Goal: Book appointment/travel/reservation

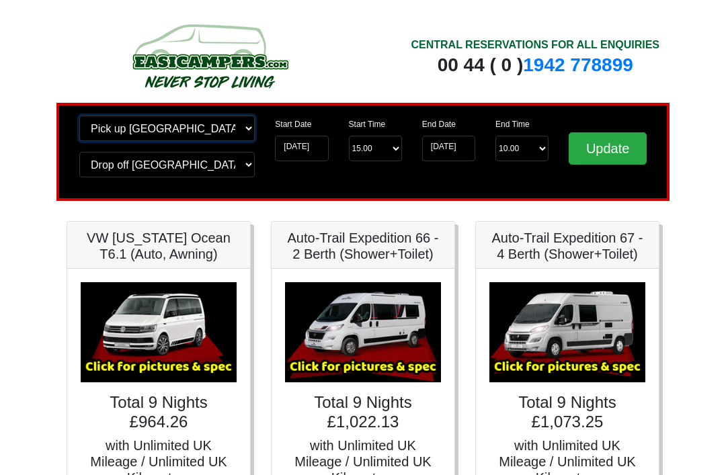
click at [218, 122] on select "Change pick up location? Pick up [GEOGRAPHIC_DATA] [GEOGRAPHIC_DATA] [GEOGRAPHI…" at bounding box center [166, 129] width 175 height 26
select select "BIR"
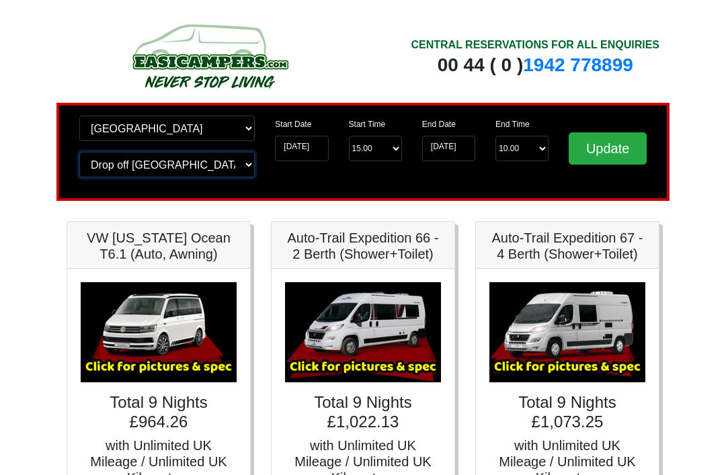
click at [203, 161] on select "Change drop off location? Drop off [GEOGRAPHIC_DATA] [GEOGRAPHIC_DATA] [GEOGRAP…" at bounding box center [166, 165] width 175 height 26
select select "BIR"
click at [623, 151] on input "Update" at bounding box center [608, 148] width 78 height 32
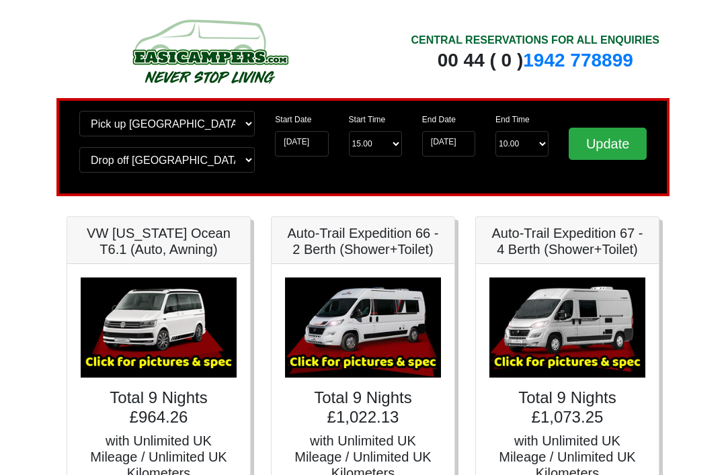
scroll to position [1, 0]
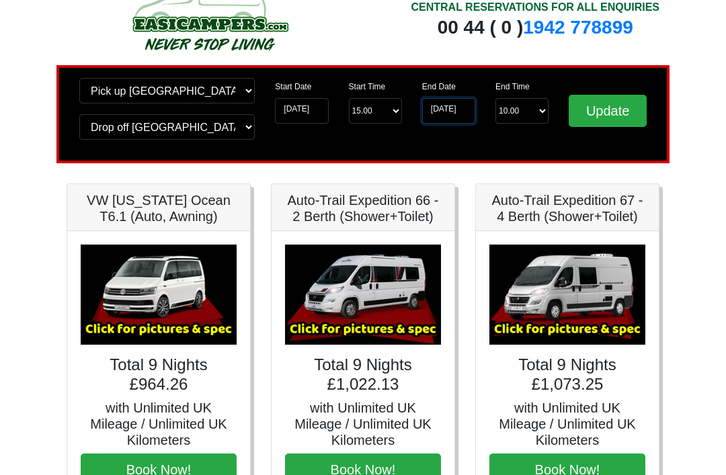
click at [444, 114] on input "28-09-2025" at bounding box center [448, 112] width 53 height 26
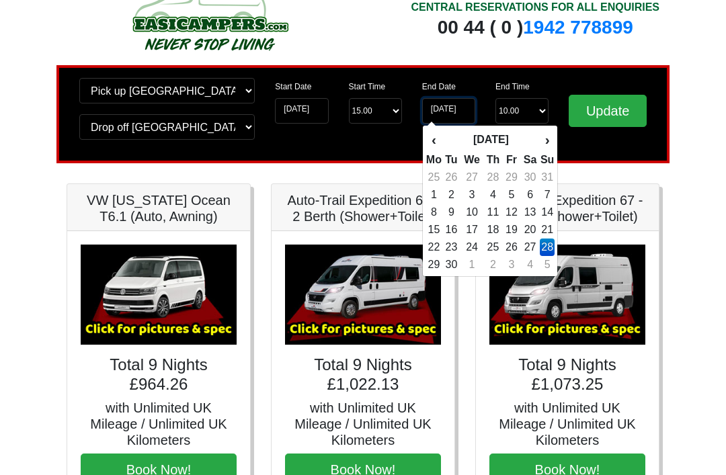
scroll to position [38, 0]
click at [545, 227] on td "21" at bounding box center [547, 229] width 15 height 17
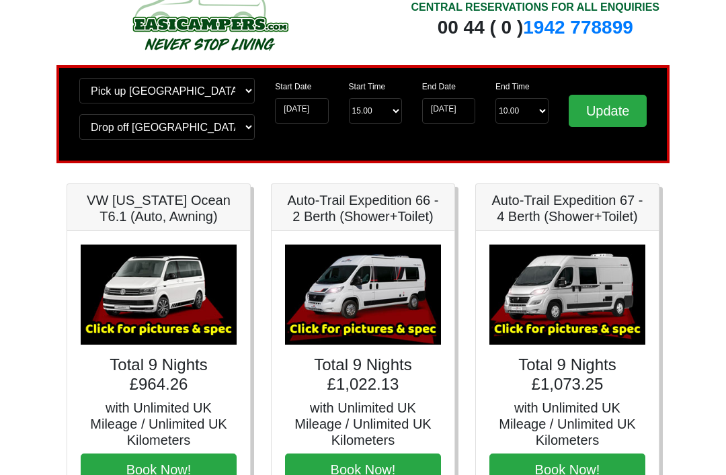
type input "[DATE]"
click at [622, 108] on input "Update" at bounding box center [608, 111] width 78 height 32
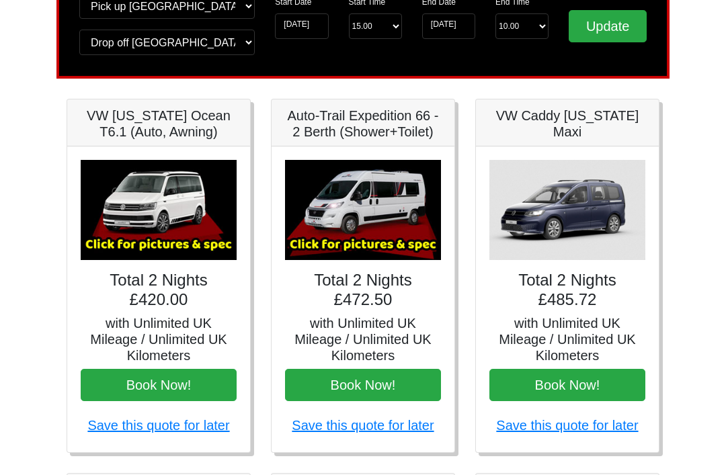
scroll to position [120, 0]
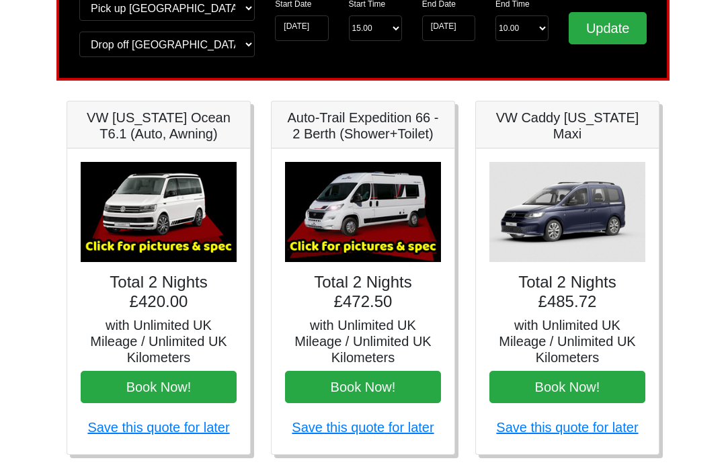
click at [184, 224] on img at bounding box center [159, 213] width 156 height 100
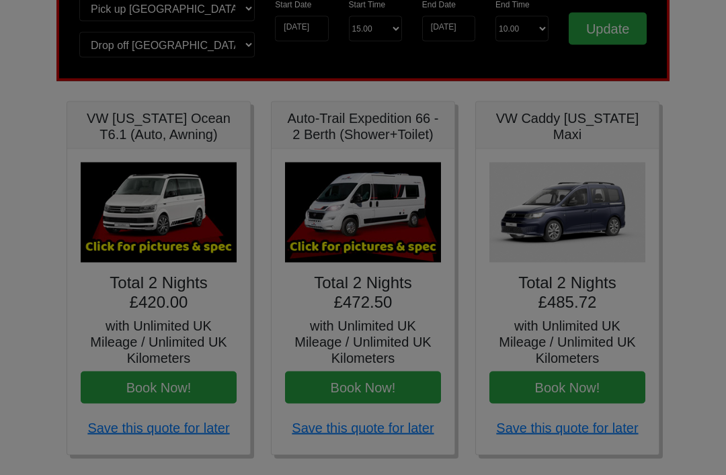
scroll to position [120, 0]
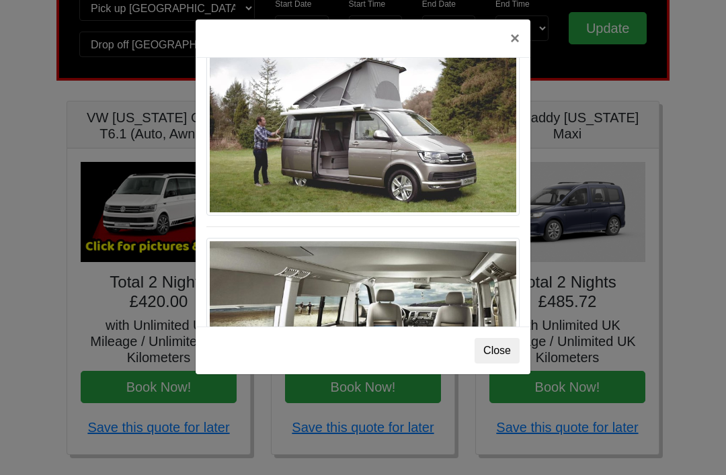
click at [508, 38] on button "×" at bounding box center [515, 38] width 31 height 38
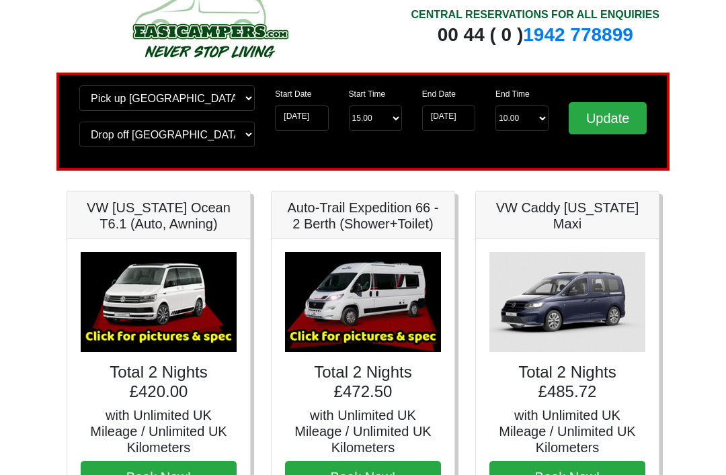
scroll to position [0, 0]
